Goal: Task Accomplishment & Management: Use online tool/utility

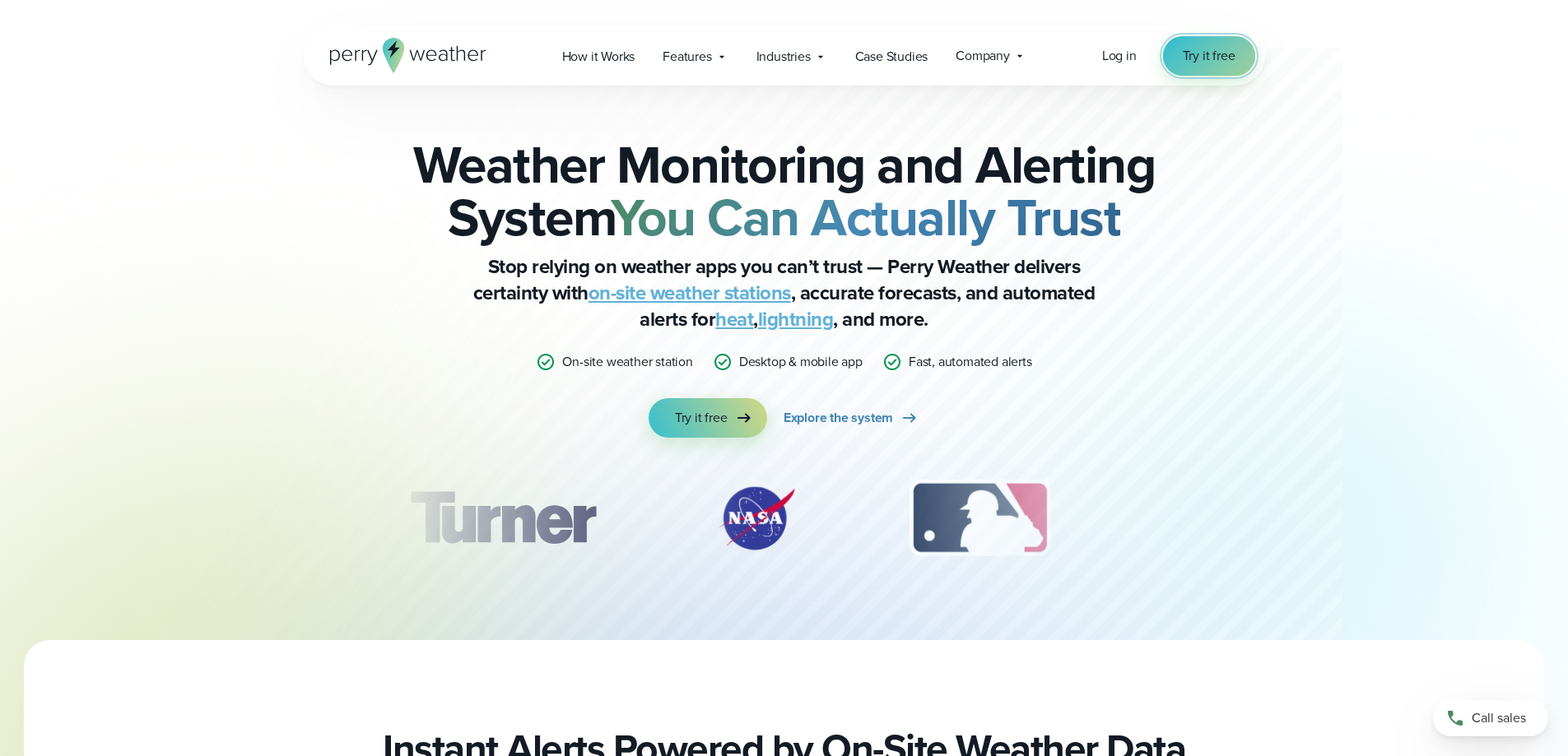
click at [1216, 62] on span "Try it free" at bounding box center [1209, 56] width 53 height 20
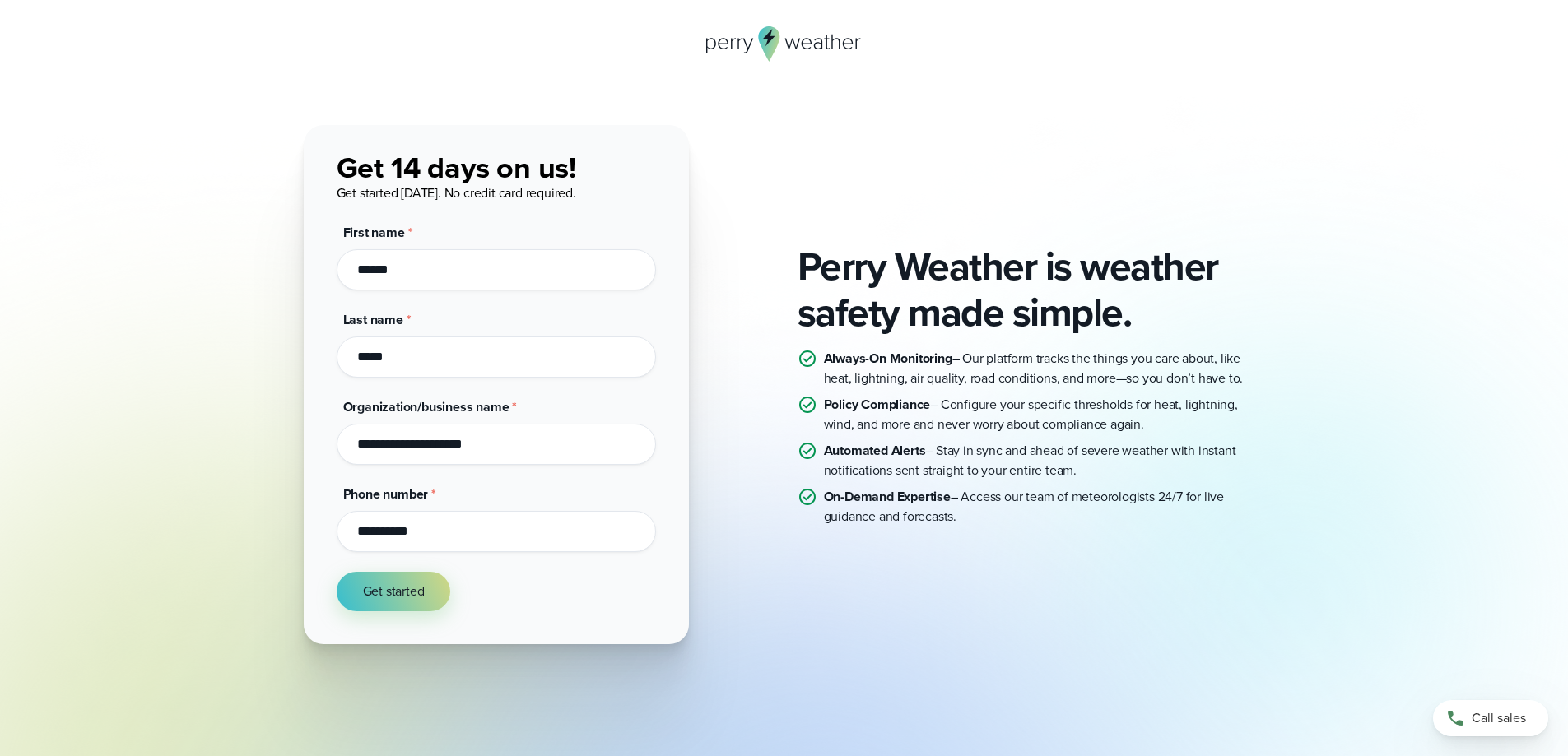
click at [775, 54] on icon at bounding box center [784, 44] width 156 height 36
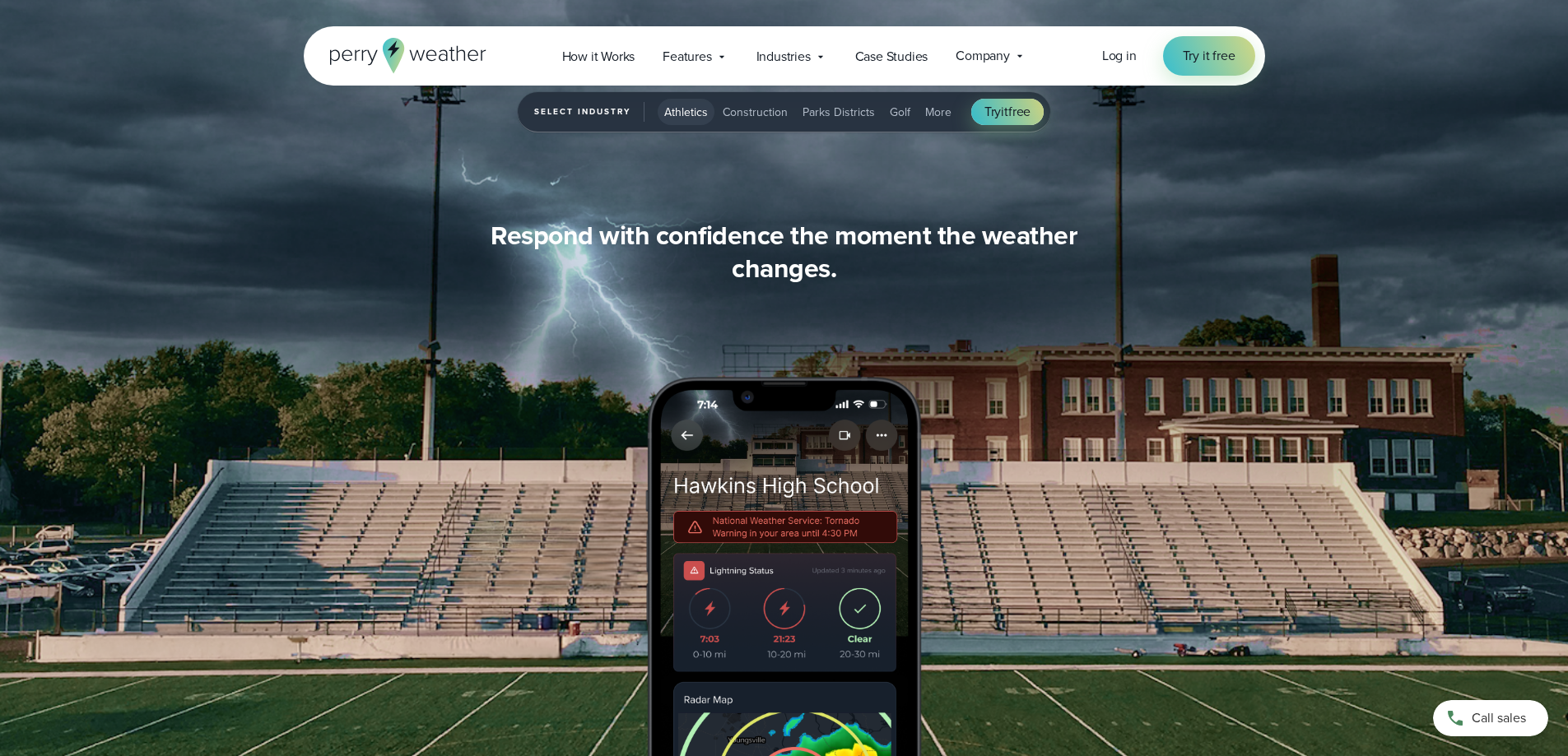
scroll to position [1646, 0]
click at [694, 116] on span "Athletics" at bounding box center [686, 112] width 44 height 17
click at [1108, 52] on span "Log in" at bounding box center [1120, 55] width 35 height 19
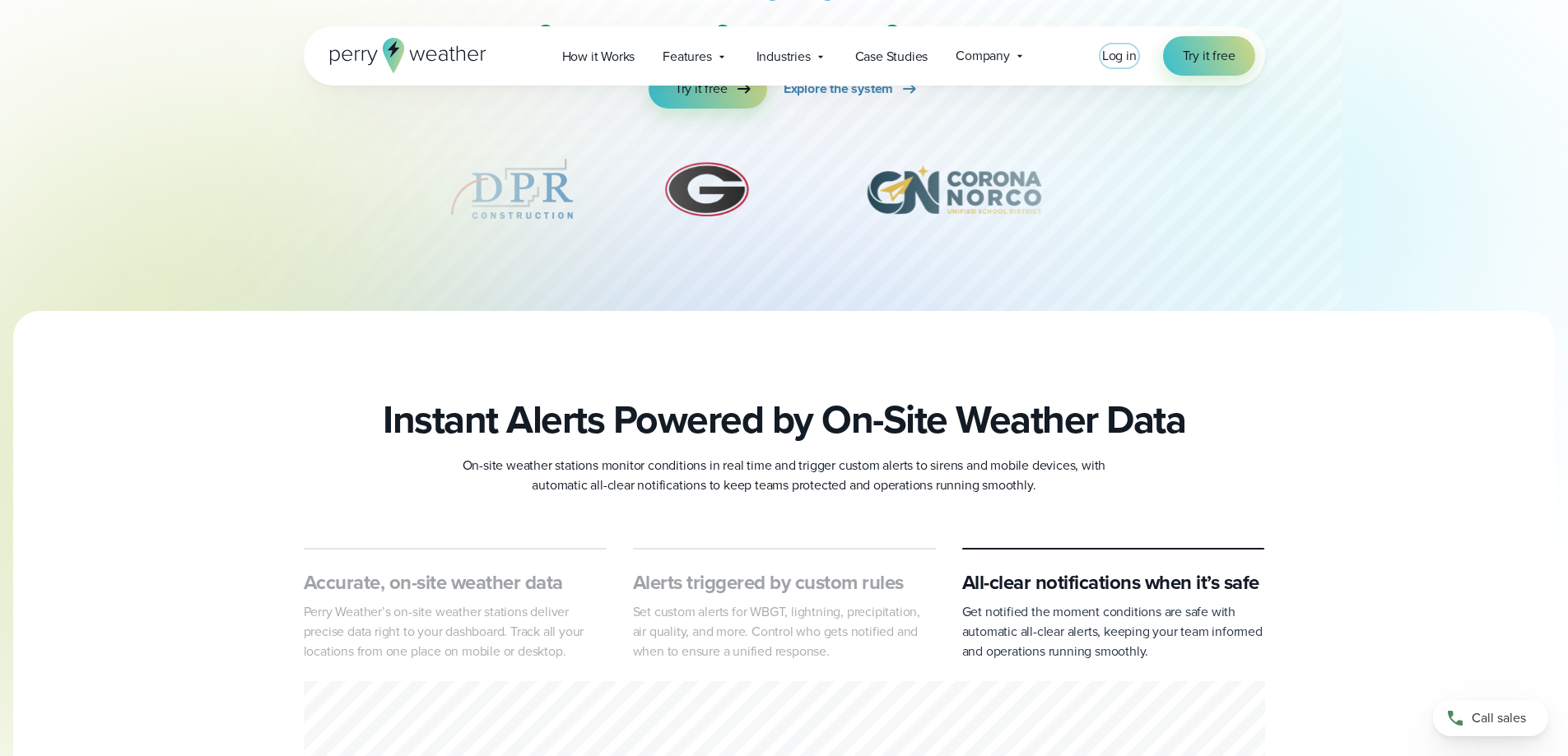
scroll to position [0, 0]
